Goal: Learn about a topic: Learn about a topic

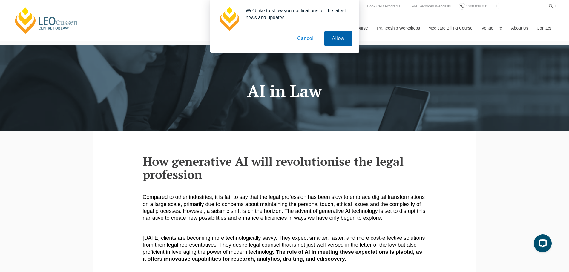
click at [330, 39] on button "Allow" at bounding box center [338, 38] width 27 height 15
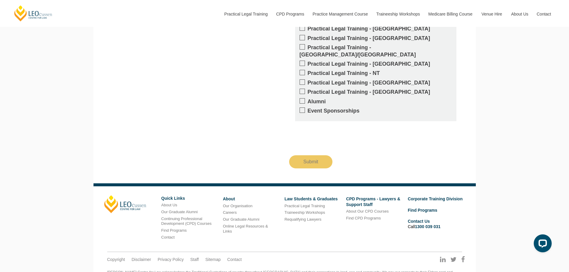
scroll to position [708, 0]
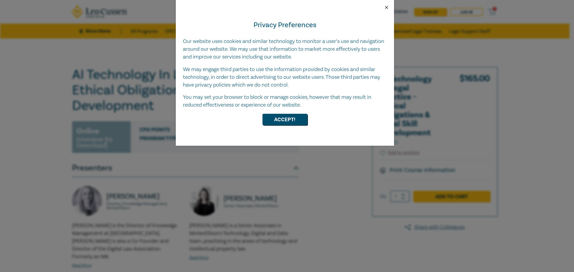
click at [384, 7] on button "Close" at bounding box center [386, 7] width 5 height 5
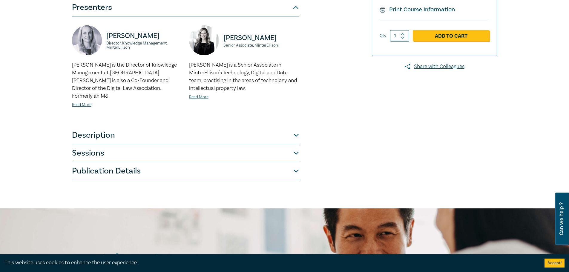
scroll to position [179, 0]
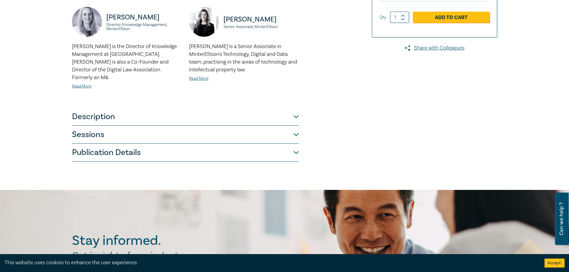
click at [86, 113] on button "Description" at bounding box center [185, 117] width 227 height 18
